Goal: Information Seeking & Learning: Learn about a topic

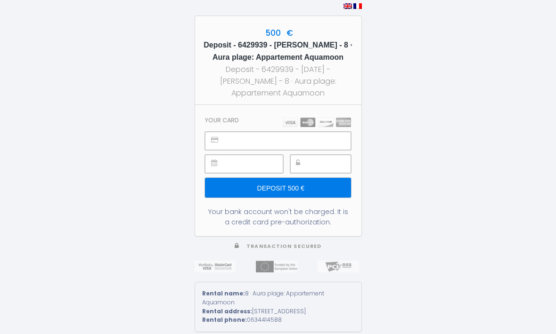
scroll to position [32, 0]
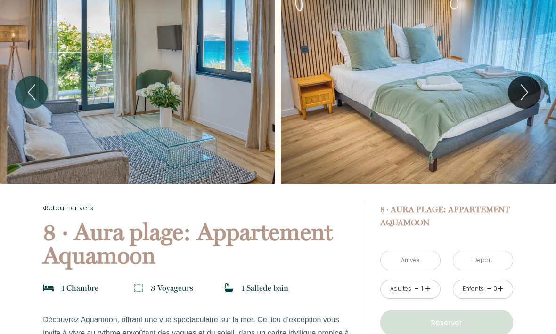
click at [526, 95] on icon "Next" at bounding box center [524, 92] width 20 height 28
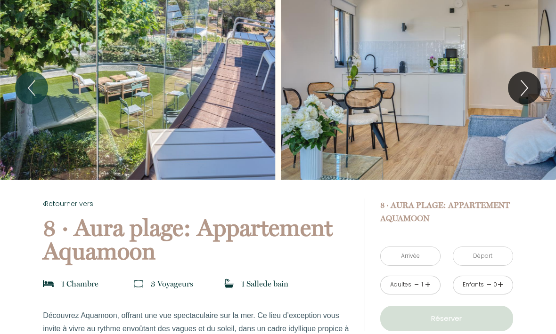
scroll to position [5, 0]
click at [434, 113] on div "Slideshow" at bounding box center [418, 87] width 275 height 184
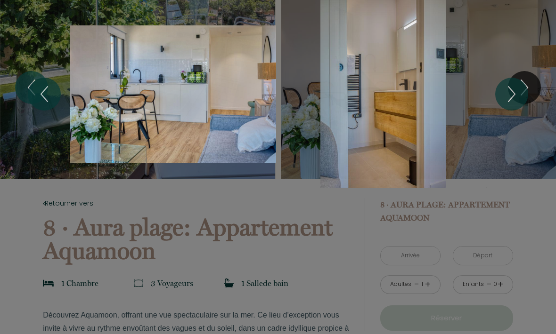
click at [514, 96] on icon "Next" at bounding box center [511, 94] width 7 height 15
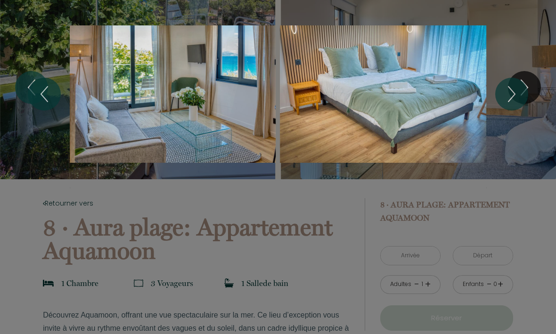
click at [518, 96] on icon "Next" at bounding box center [512, 94] width 20 height 28
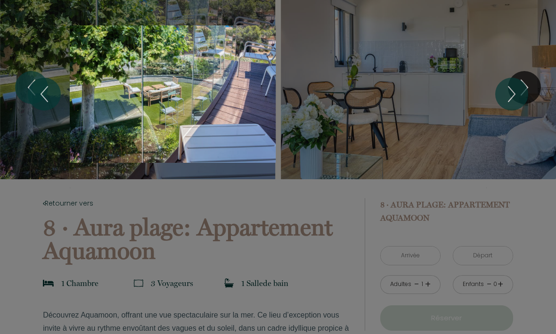
click at [508, 99] on icon "Next" at bounding box center [512, 94] width 20 height 28
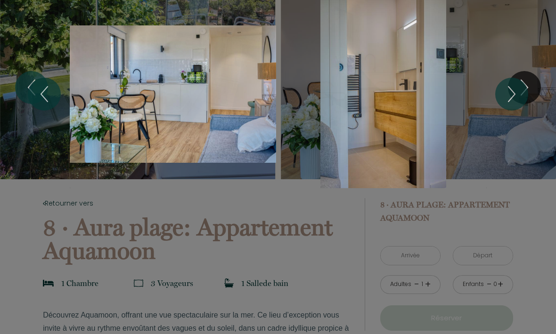
click at [192, 109] on div "Slideshow" at bounding box center [173, 94] width 206 height 188
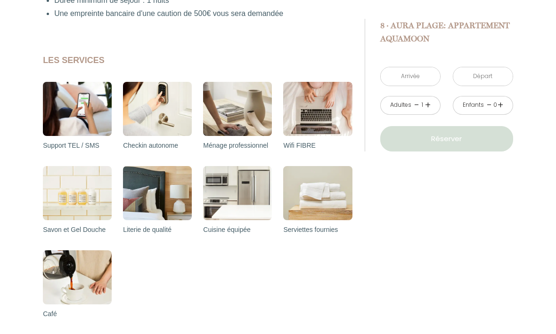
scroll to position [534, 0]
click at [83, 107] on img at bounding box center [77, 109] width 69 height 54
click at [239, 241] on div "Cuisine équipée" at bounding box center [237, 208] width 69 height 84
click at [235, 230] on p "Cuisine équipée" at bounding box center [237, 229] width 69 height 11
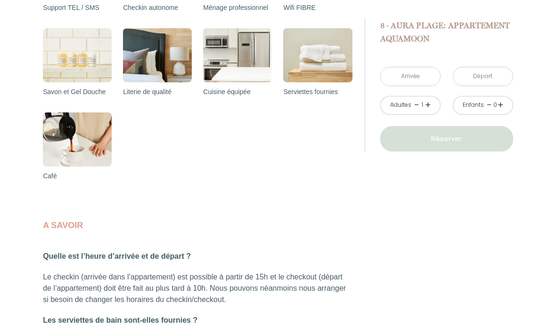
scroll to position [497, 0]
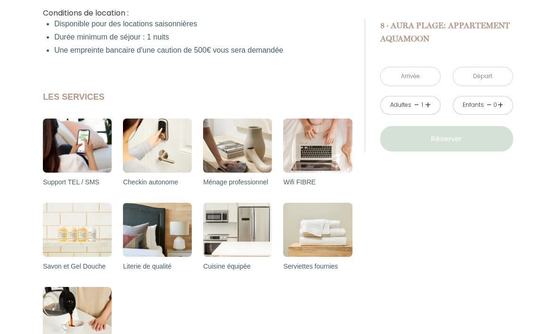
click at [245, 240] on img at bounding box center [237, 230] width 69 height 54
click at [238, 268] on p "Cuisine équipée" at bounding box center [237, 266] width 69 height 11
click at [310, 241] on img at bounding box center [317, 230] width 69 height 54
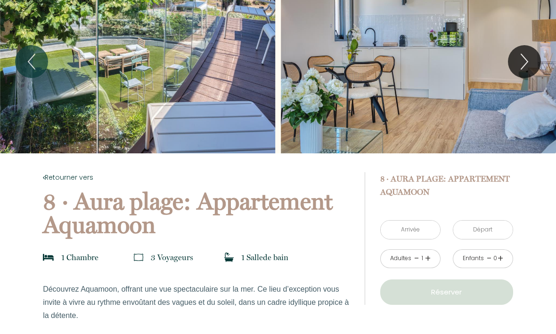
scroll to position [0, 0]
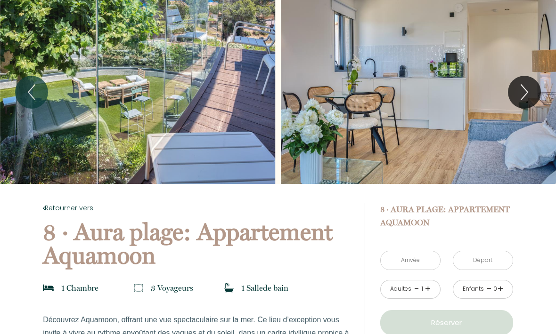
click at [524, 89] on icon "Next" at bounding box center [524, 92] width 20 height 28
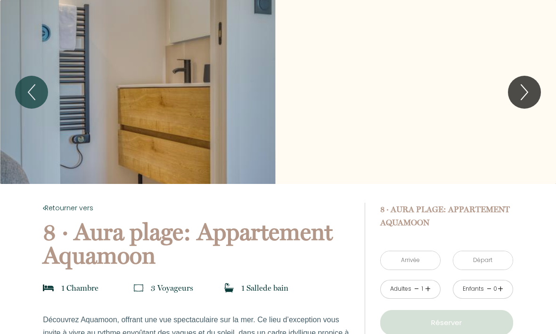
click at [521, 89] on icon "Next" at bounding box center [524, 92] width 20 height 28
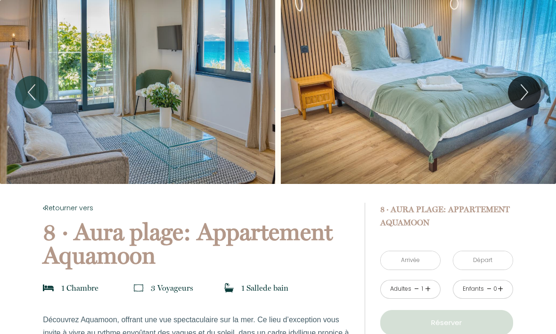
click at [36, 90] on icon "Previous" at bounding box center [32, 92] width 20 height 28
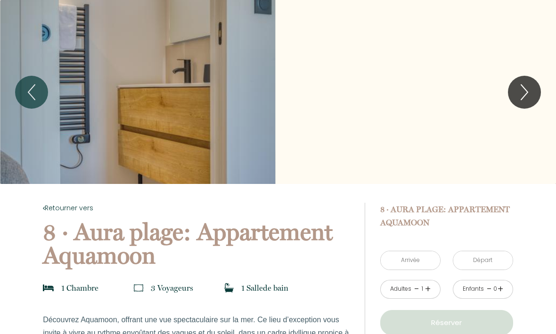
click at [523, 93] on icon "Next" at bounding box center [524, 92] width 20 height 28
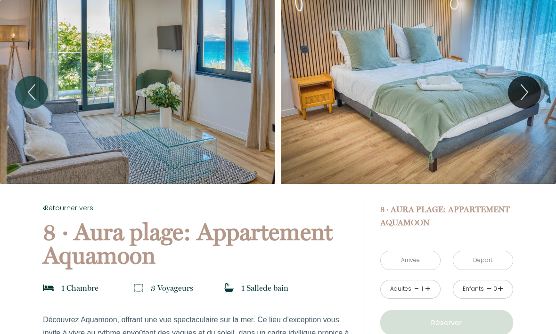
click at [34, 92] on icon "Previous" at bounding box center [32, 92] width 20 height 28
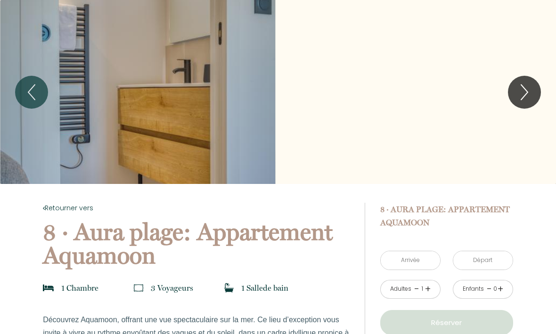
click at [43, 92] on button "Previous" at bounding box center [31, 92] width 33 height 33
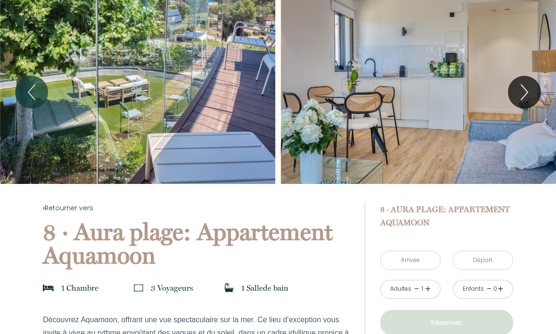
click at [521, 93] on icon "Next" at bounding box center [524, 92] width 20 height 28
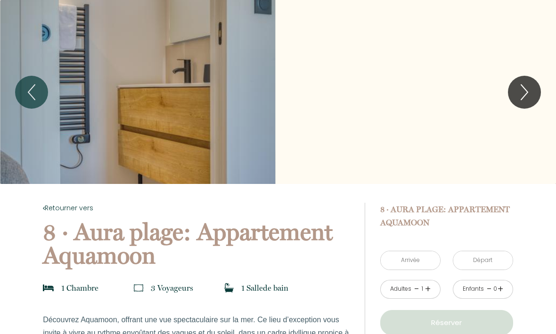
click at [41, 89] on button "Previous" at bounding box center [31, 92] width 33 height 33
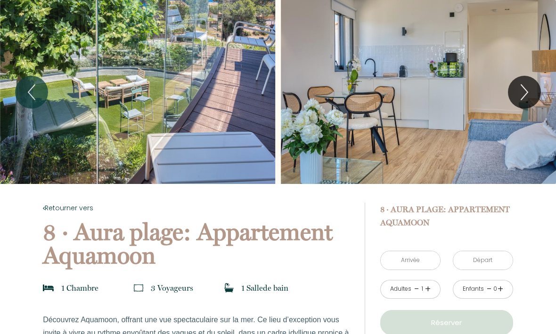
click at [28, 84] on icon "Previous" at bounding box center [32, 92] width 20 height 28
